Goal: Task Accomplishment & Management: Manage account settings

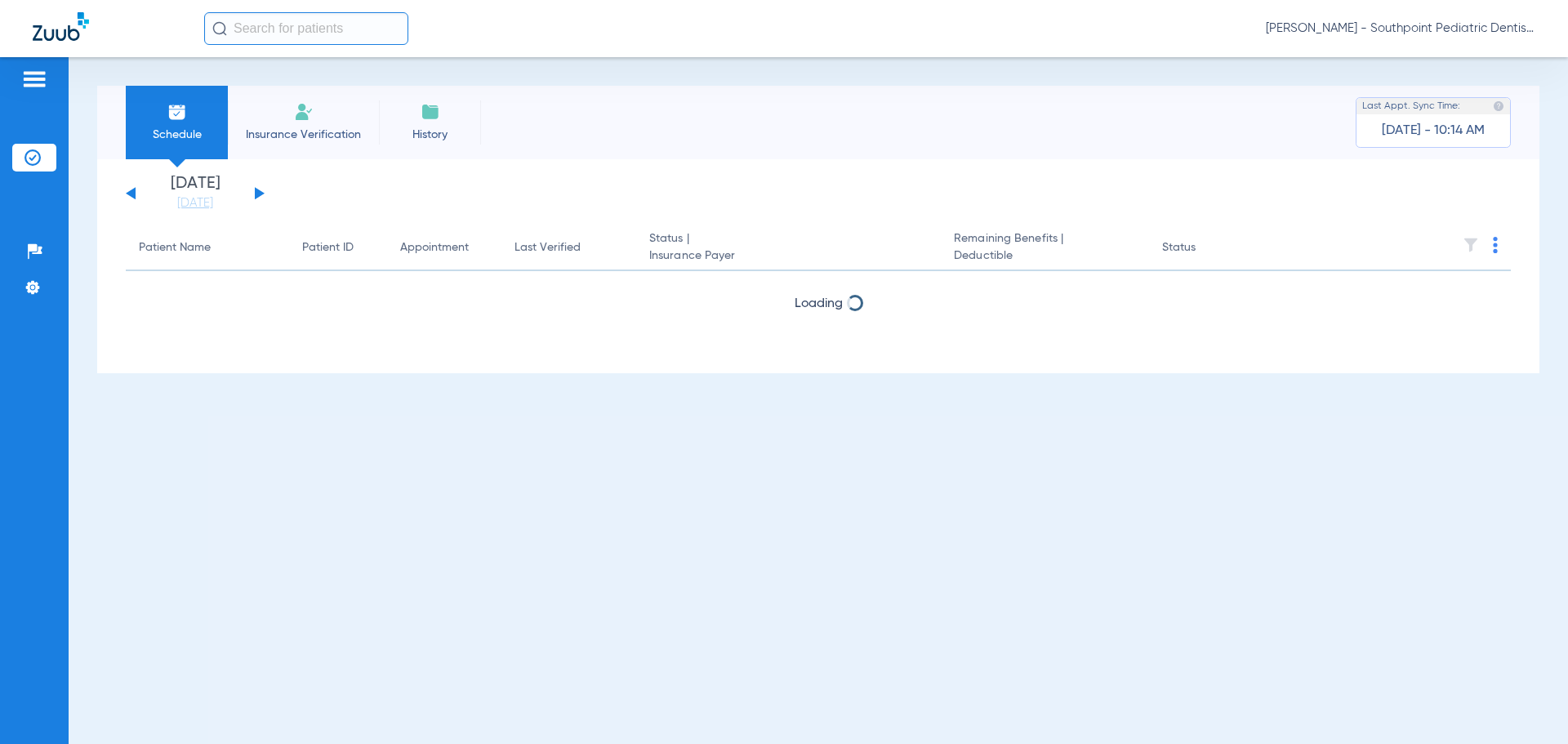
click at [218, 202] on link "[DATE]" at bounding box center [195, 203] width 98 height 17
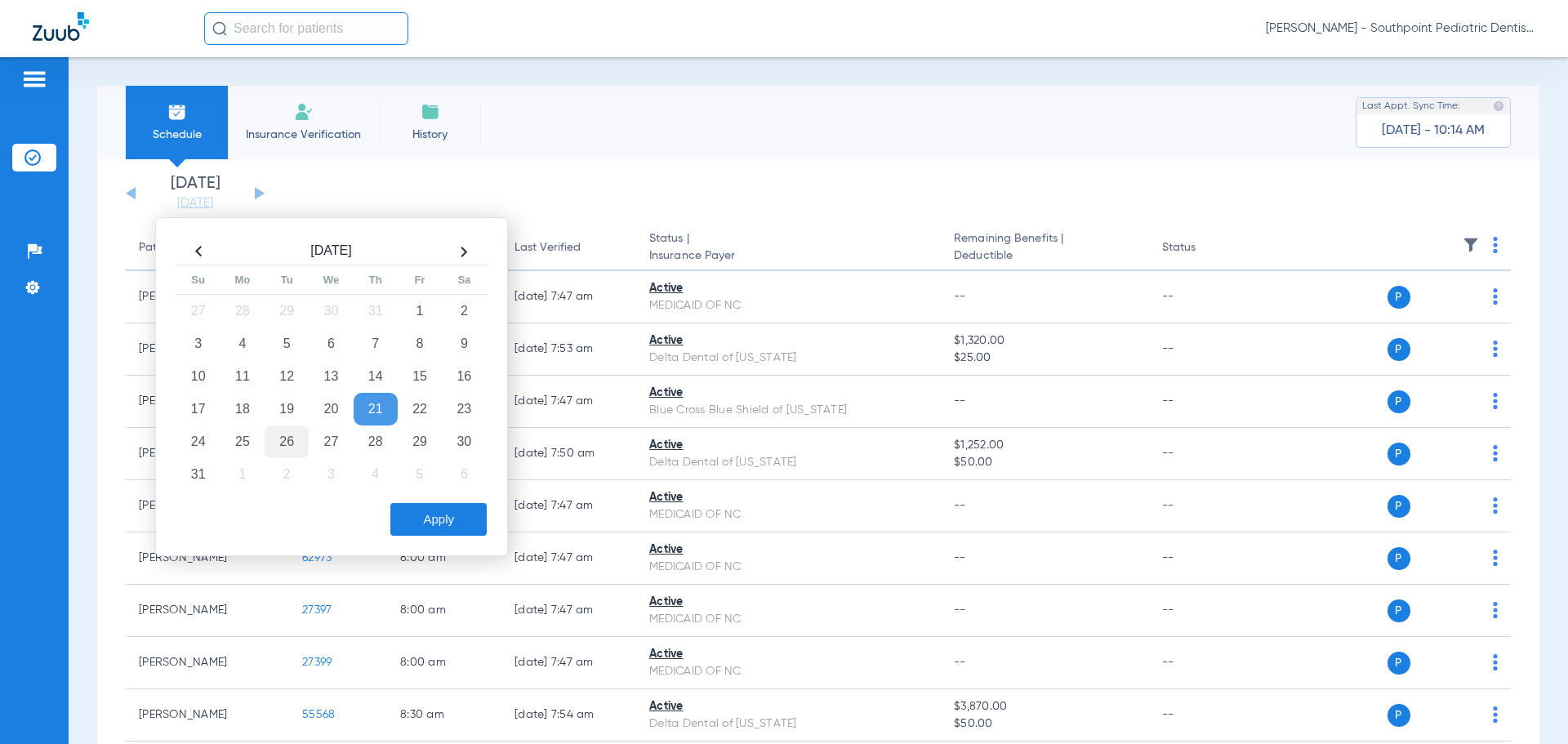
click at [290, 435] on td "26" at bounding box center [287, 441] width 44 height 33
click at [451, 530] on button "Apply" at bounding box center [439, 519] width 96 height 33
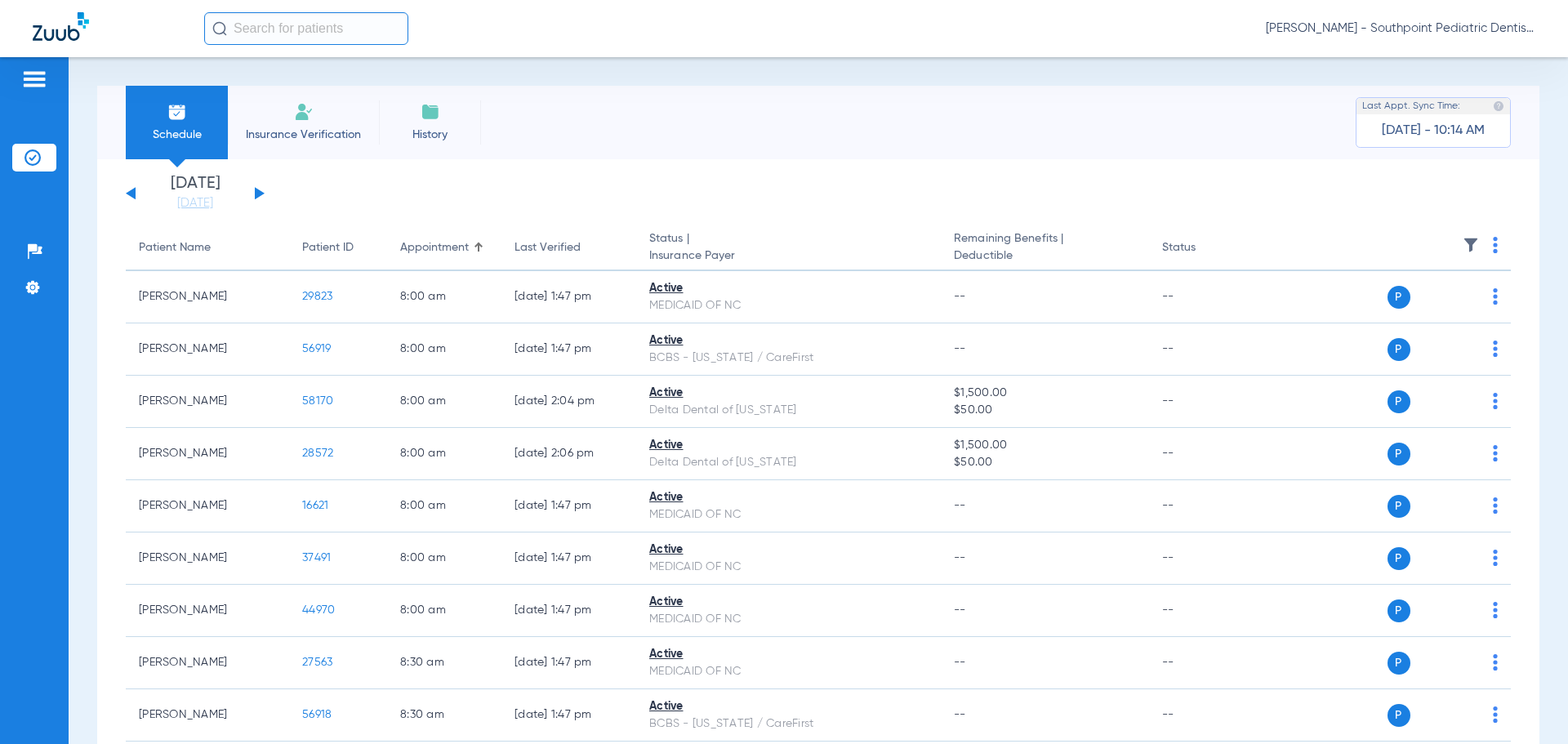
click at [1463, 244] on img at bounding box center [1471, 244] width 17 height 17
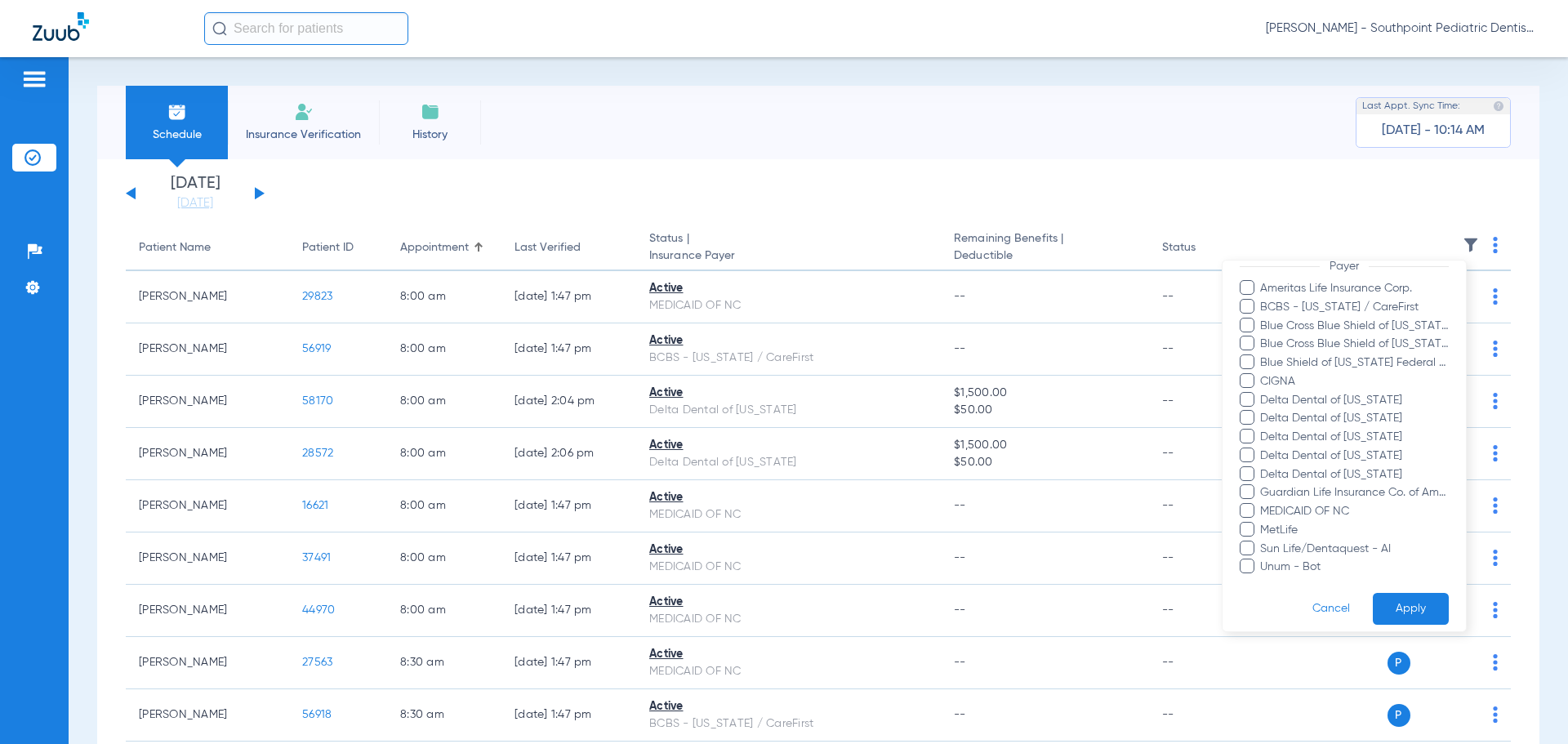
scroll to position [231, 0]
click at [1286, 561] on span "Unum - Bot" at bounding box center [1354, 556] width 190 height 17
click at [1263, 567] on input "Unum - Bot" at bounding box center [1263, 567] width 0 height 0
click at [1392, 589] on button "Apply" at bounding box center [1411, 598] width 76 height 32
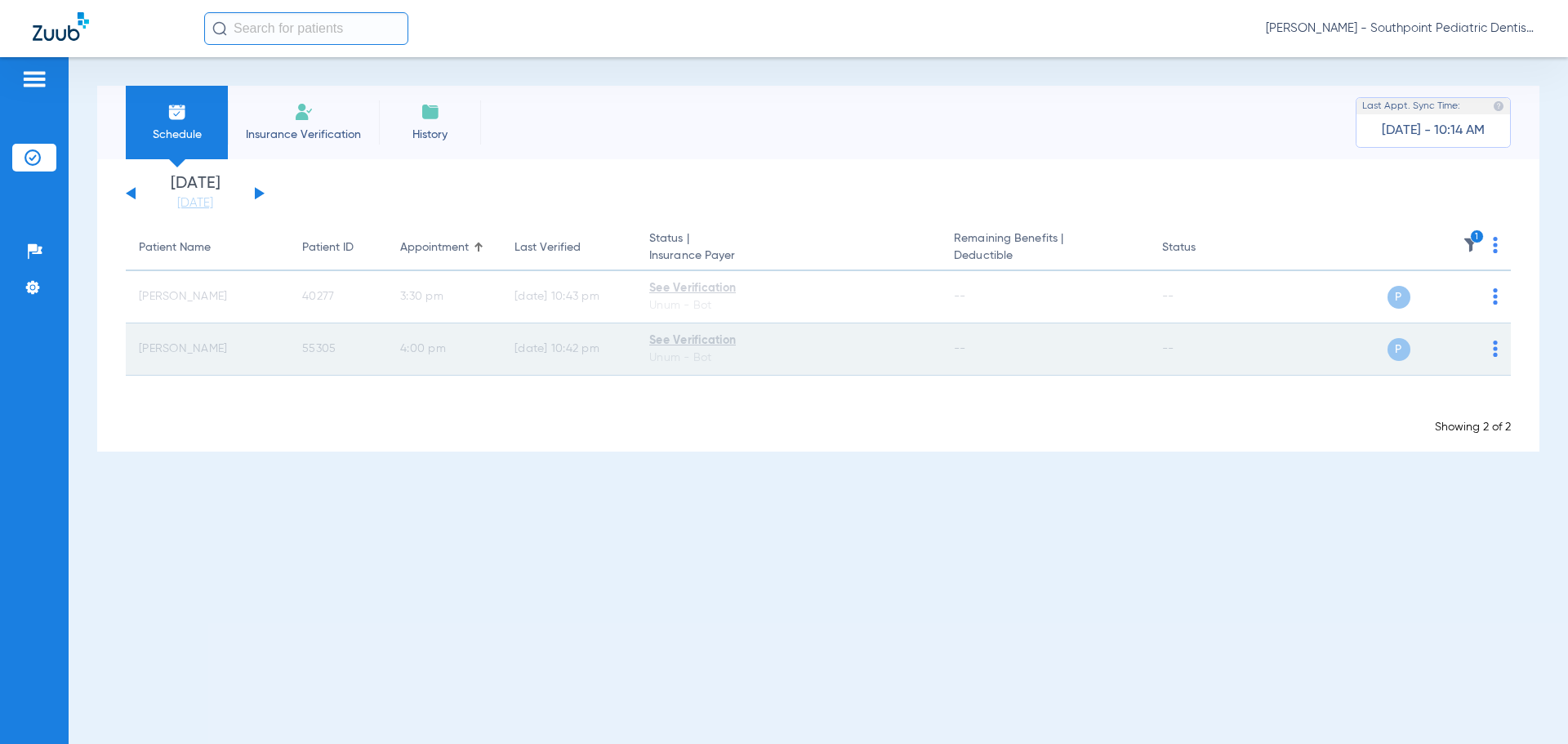
click at [244, 338] on td "[PERSON_NAME]" at bounding box center [207, 349] width 163 height 52
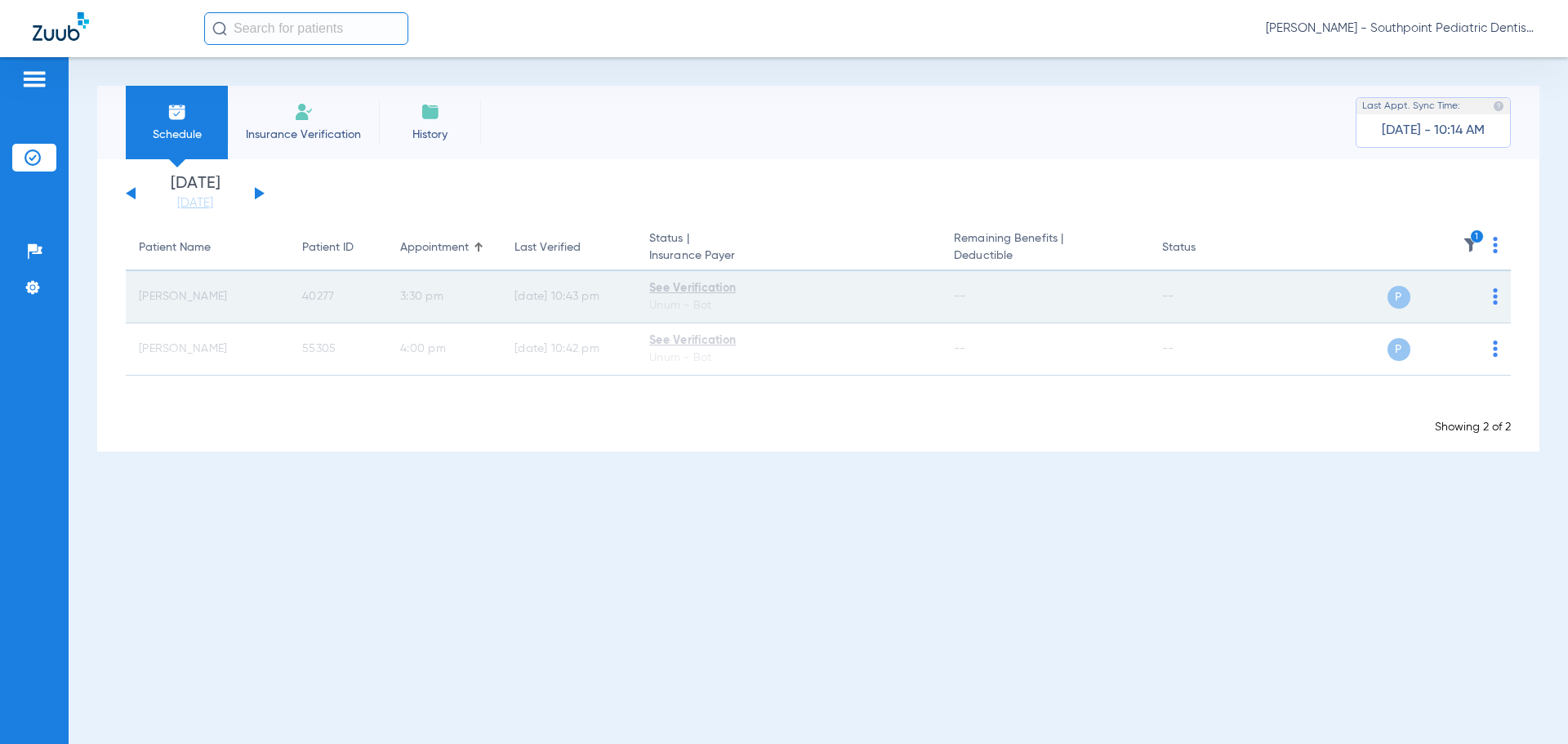
click at [245, 316] on td "[PERSON_NAME]" at bounding box center [207, 297] width 163 height 52
click at [696, 291] on div "See Verification" at bounding box center [789, 289] width 279 height 17
click at [1498, 297] on td "P S" at bounding box center [1386, 297] width 252 height 52
click at [1492, 295] on div "P S" at bounding box center [1379, 297] width 239 height 23
click at [1494, 296] on img at bounding box center [1496, 297] width 5 height 17
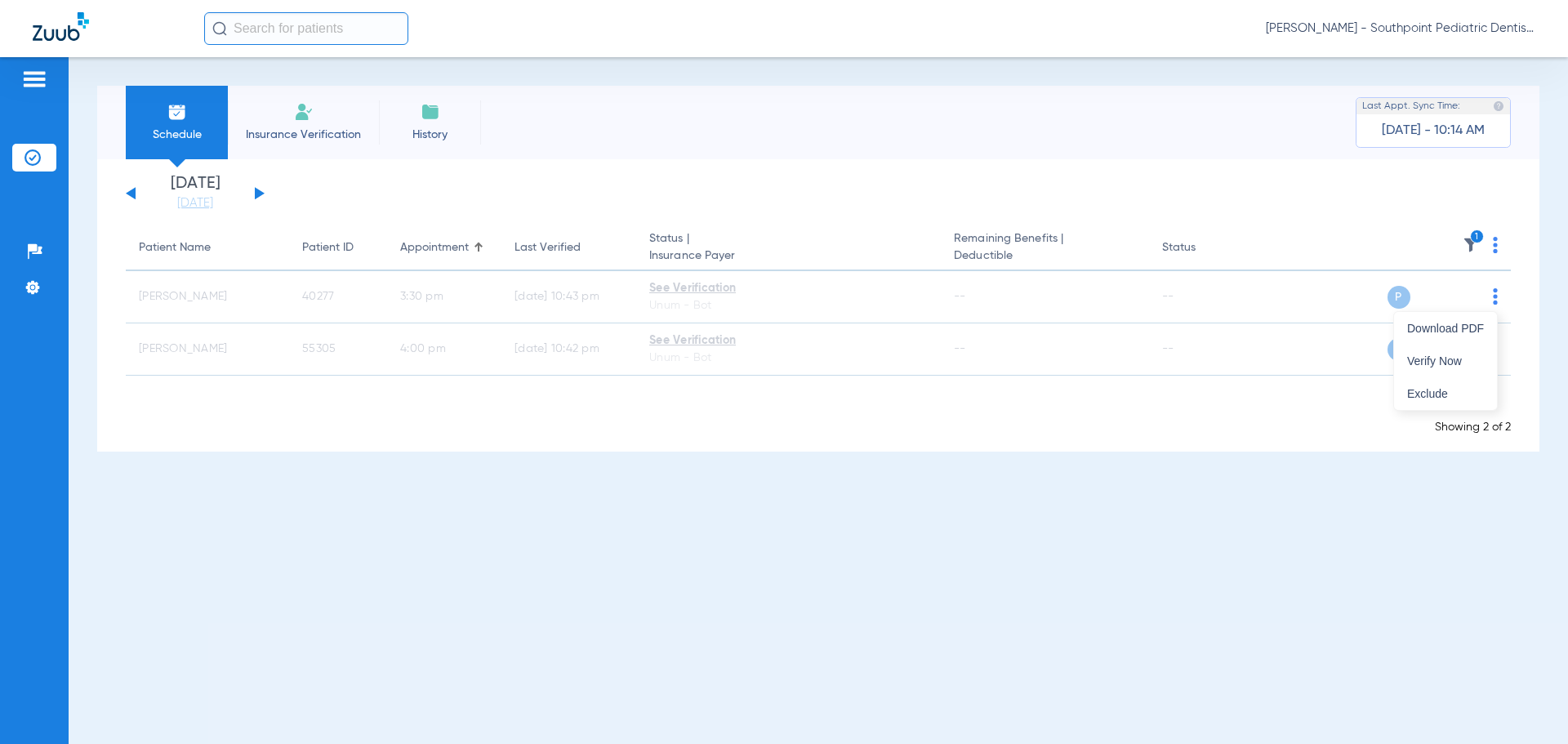
click at [1343, 245] on div at bounding box center [784, 372] width 1568 height 744
